Goal: Information Seeking & Learning: Learn about a topic

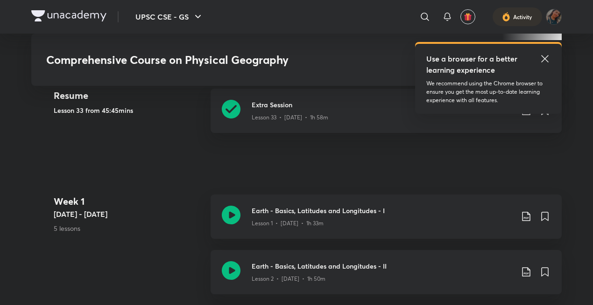
scroll to position [357, 0]
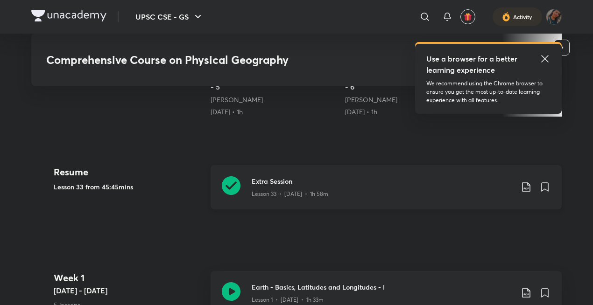
click at [415, 192] on div "Lesson 33 • [DATE] • 1h 58m" at bounding box center [382, 192] width 261 height 12
